Goal: Task Accomplishment & Management: Manage account settings

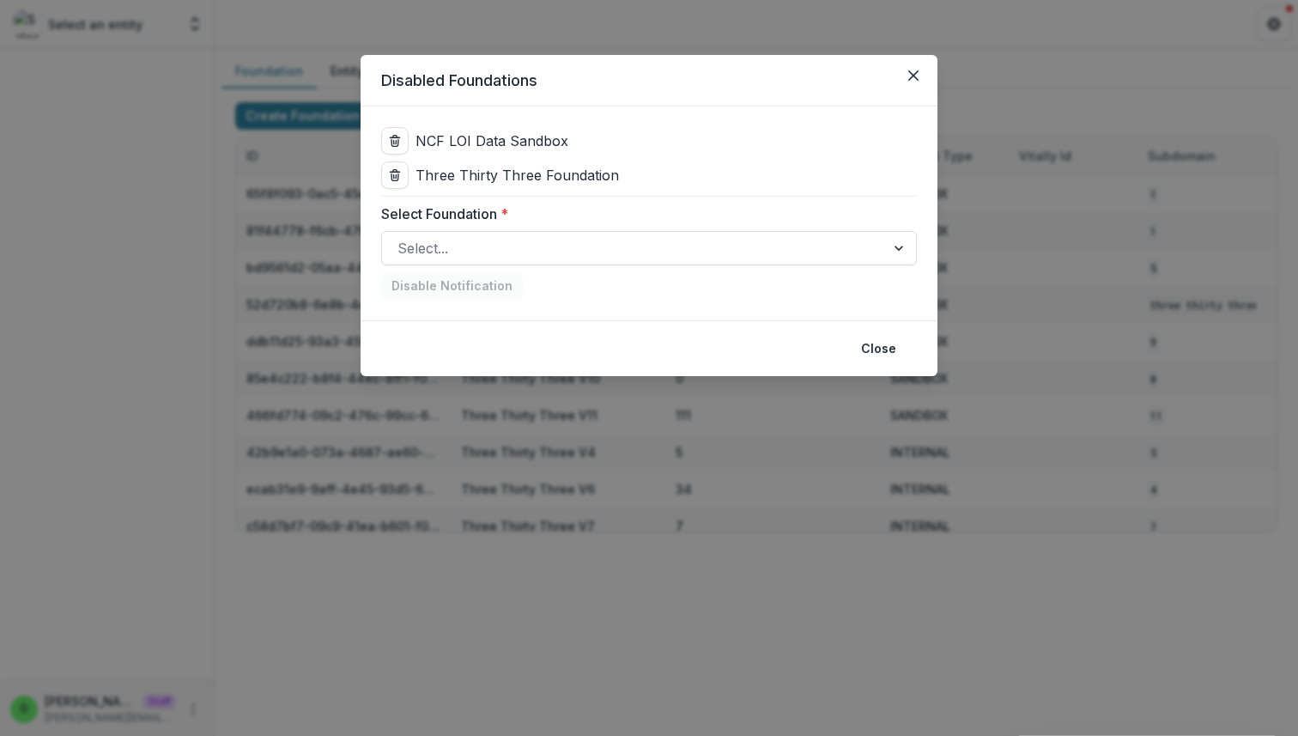
scroll to position [38, 0]
click at [391, 175] on icon "delete" at bounding box center [394, 176] width 7 height 7
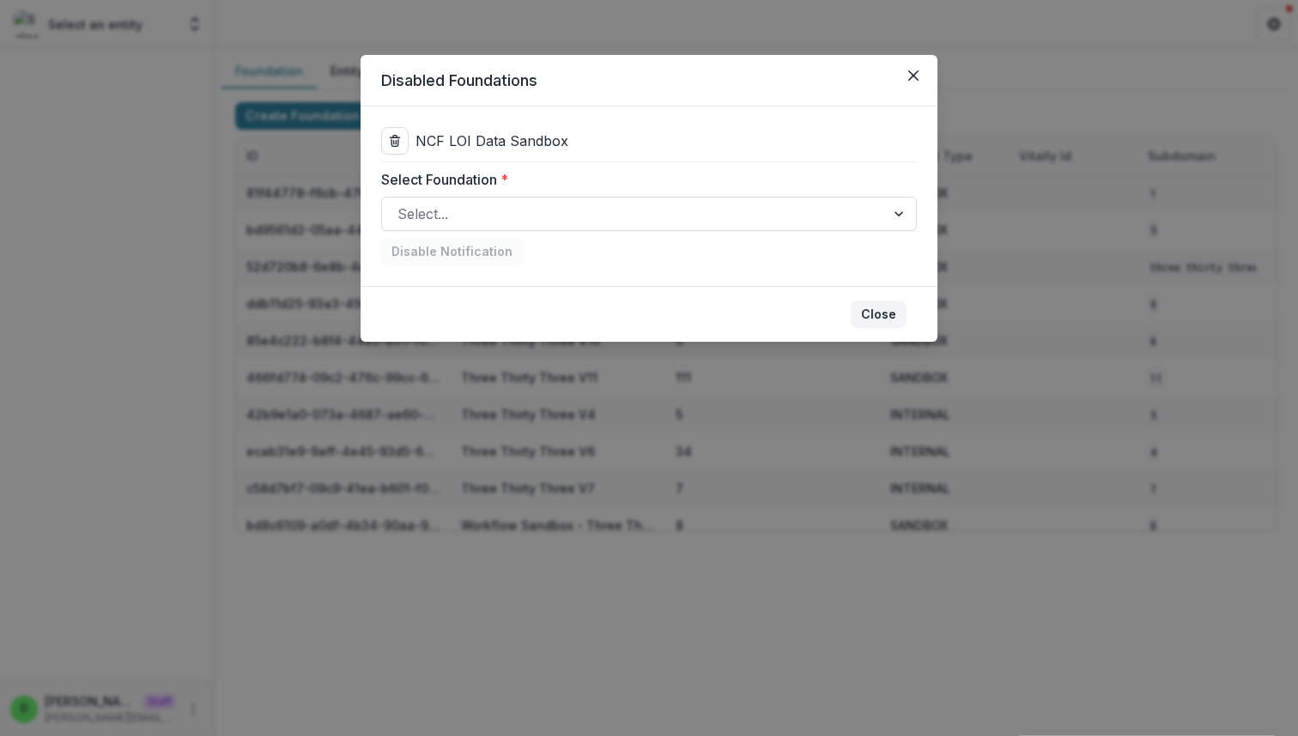
click at [872, 311] on button "Close" at bounding box center [879, 313] width 56 height 27
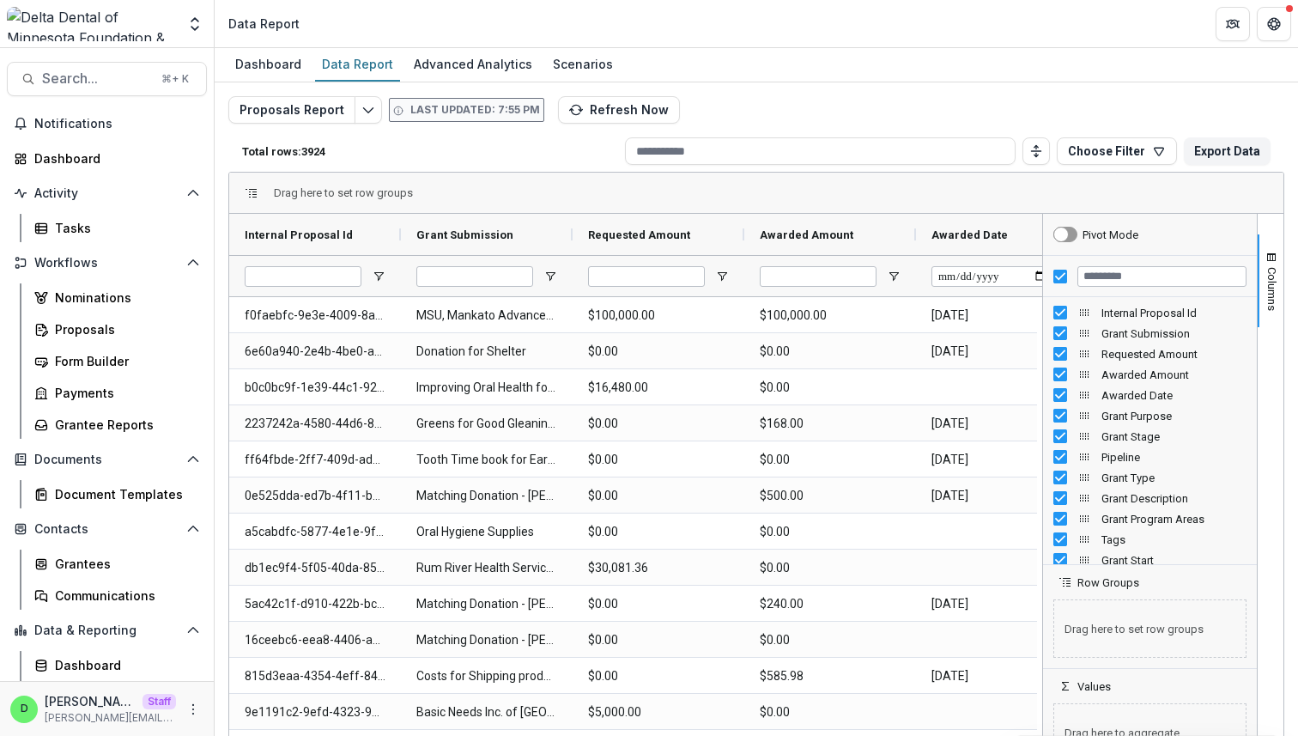
scroll to position [94, 0]
